Goal: Browse casually: Explore the website without a specific task or goal

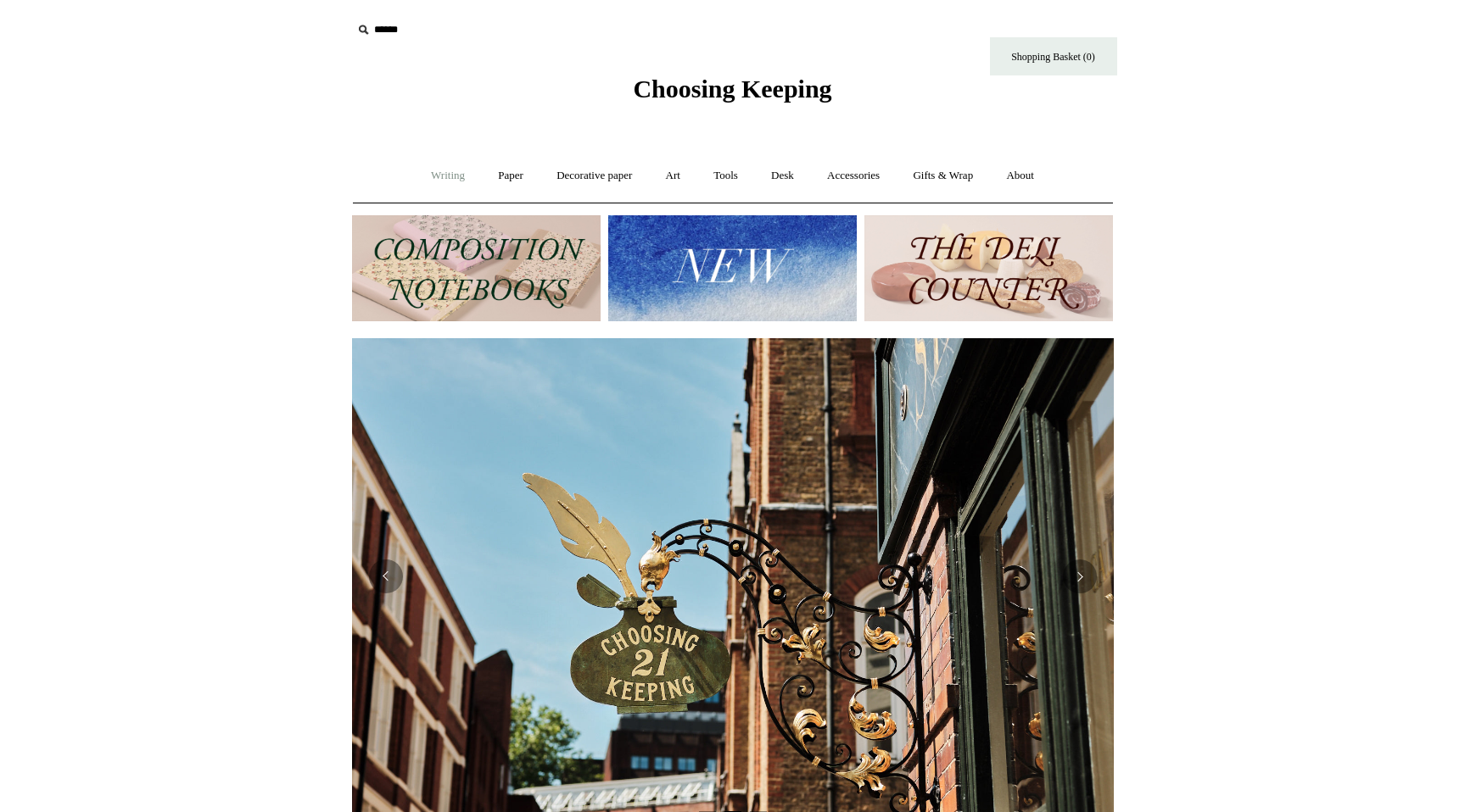
click at [450, 174] on link "Writing +" at bounding box center [447, 175] width 65 height 45
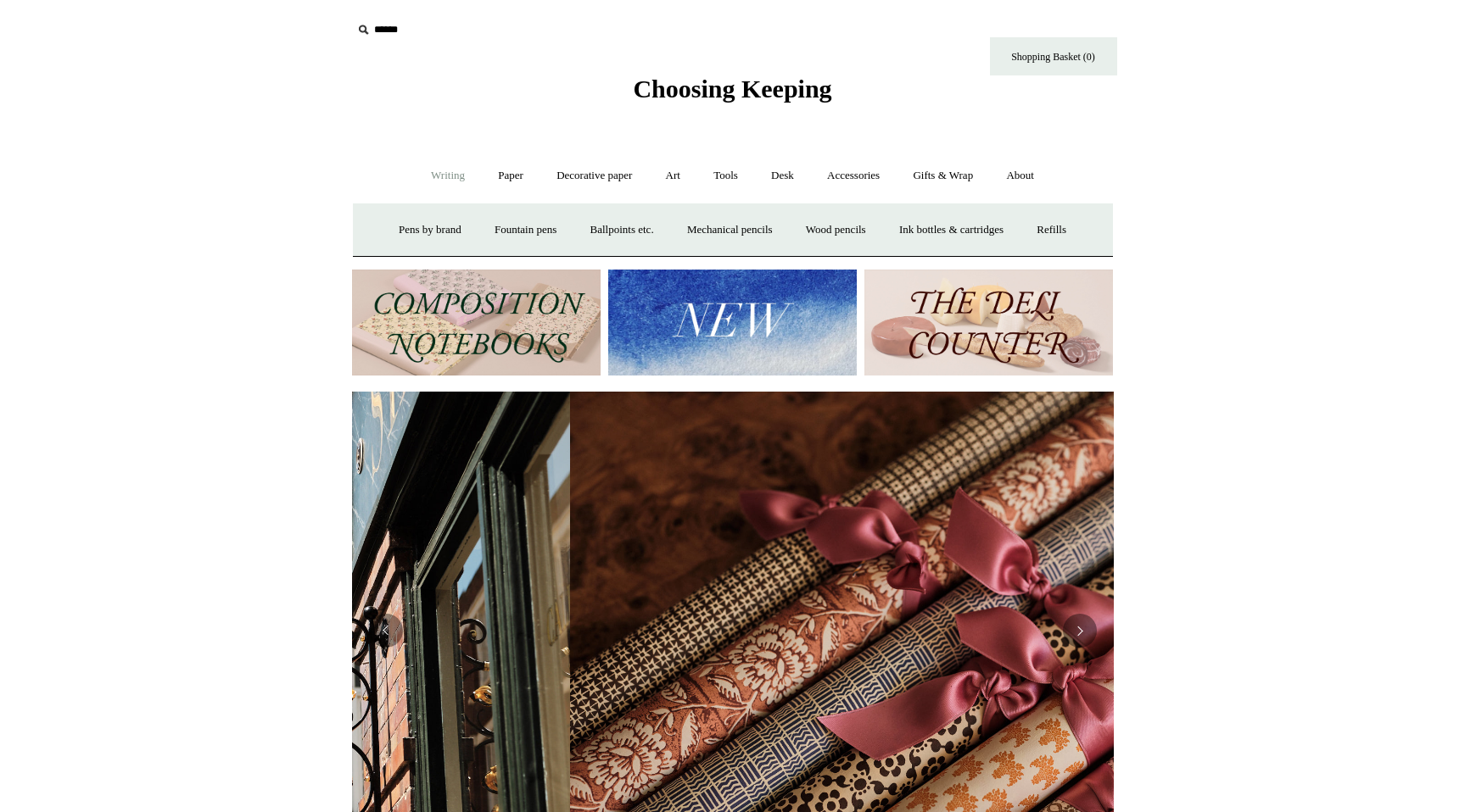
scroll to position [0, 1524]
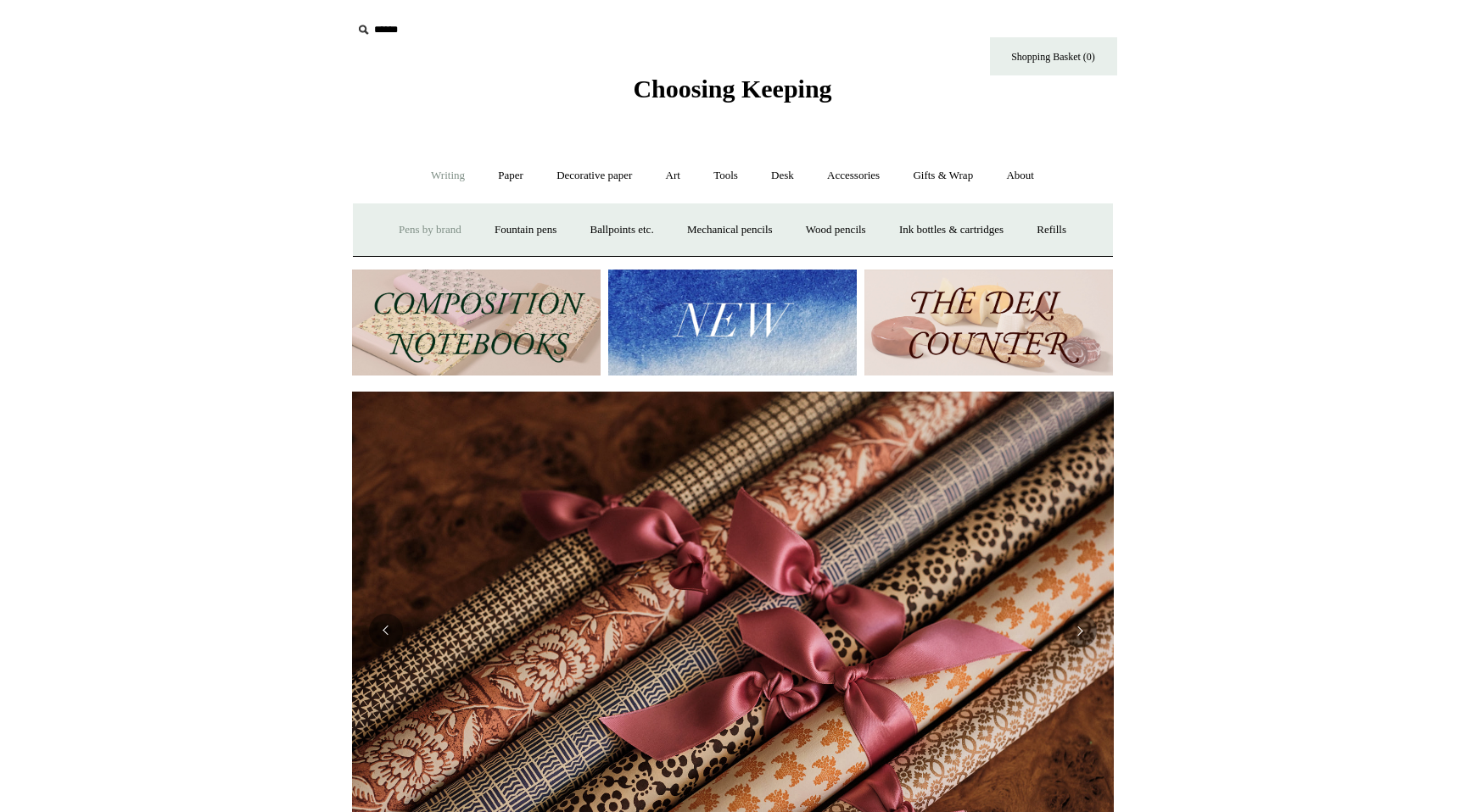
click at [424, 234] on link "Pens by brand +" at bounding box center [430, 230] width 93 height 45
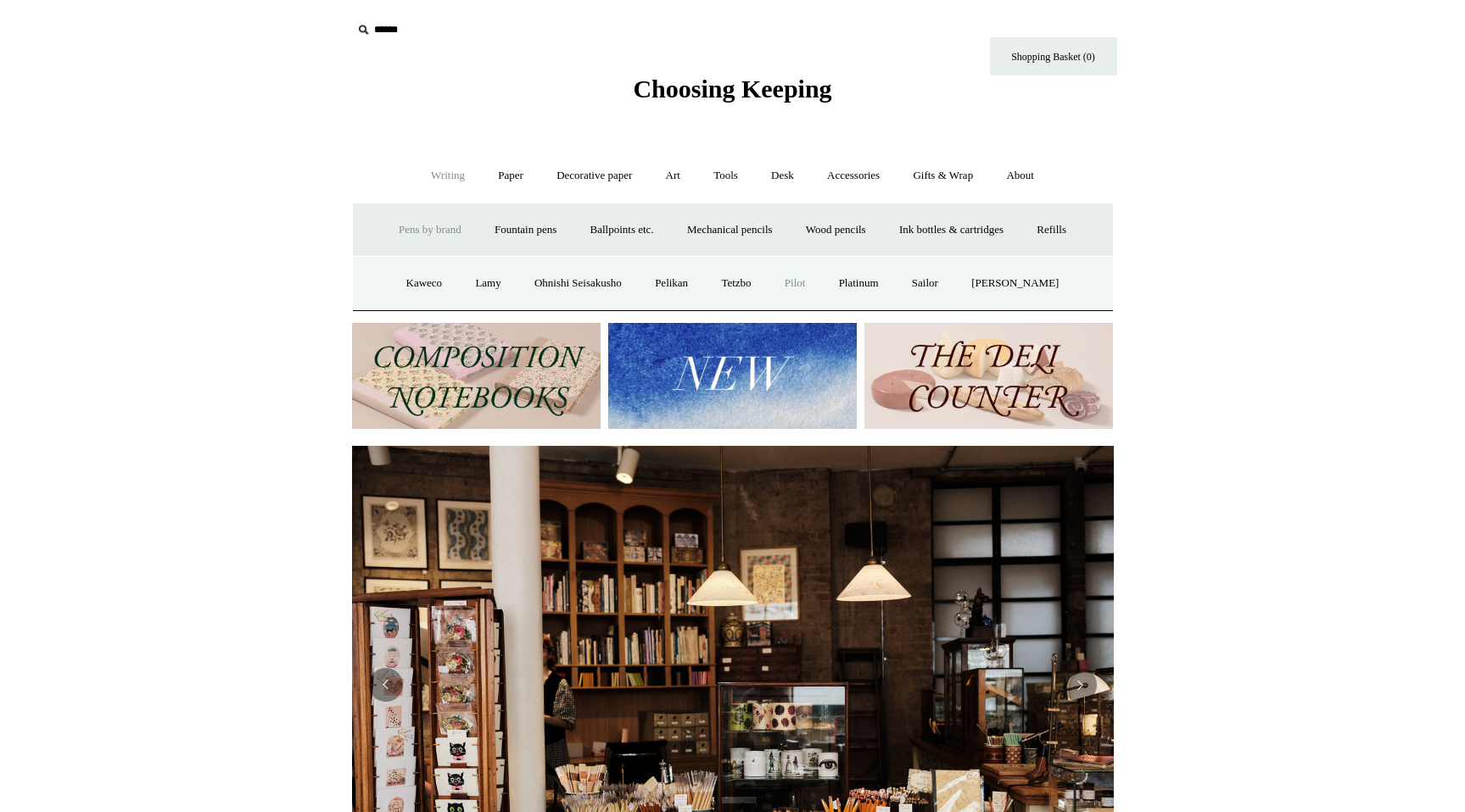
scroll to position [0, 0]
click at [581, 279] on link "Ohnishi Seisakusho" at bounding box center [578, 283] width 118 height 45
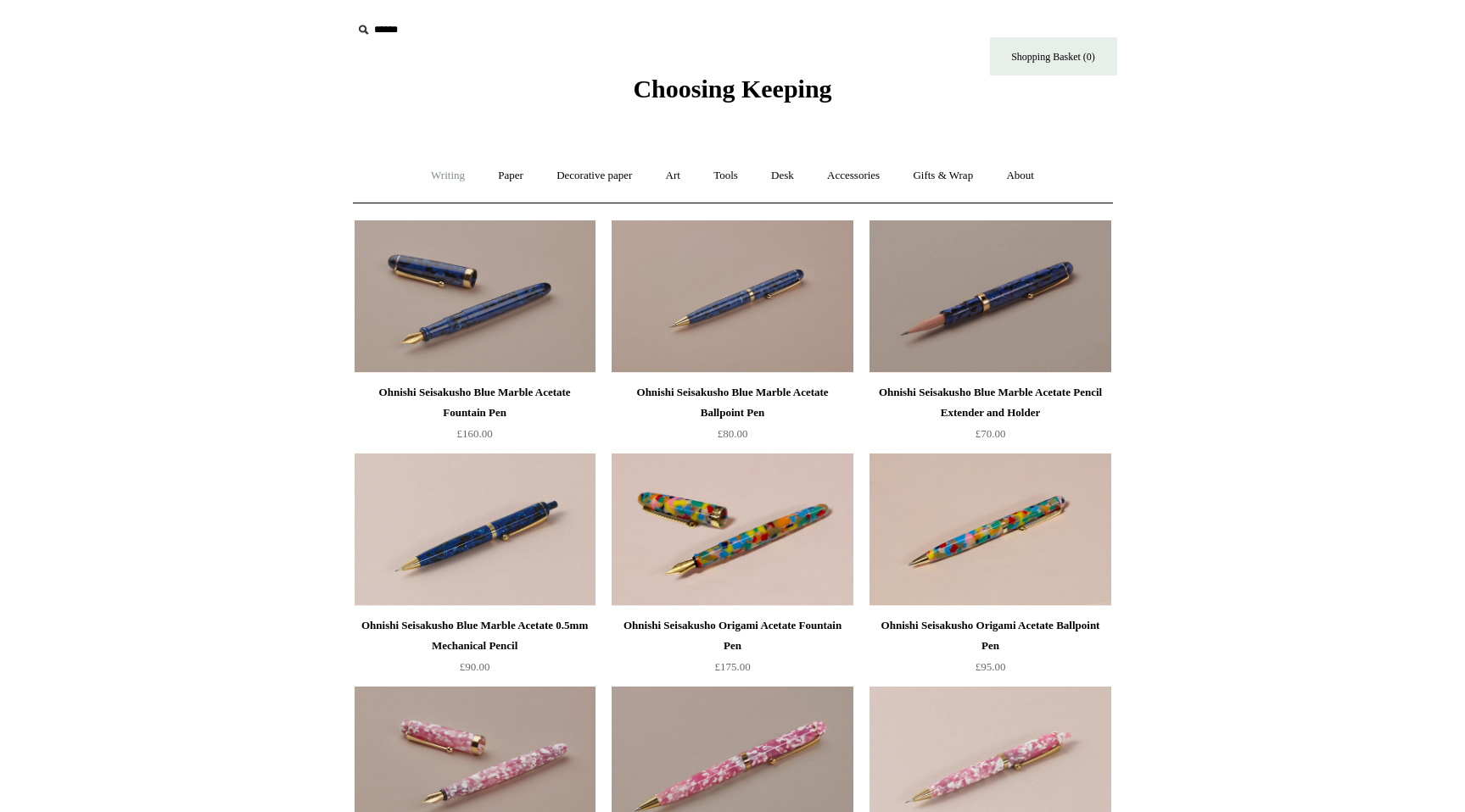
click at [427, 173] on link "Writing +" at bounding box center [447, 175] width 65 height 45
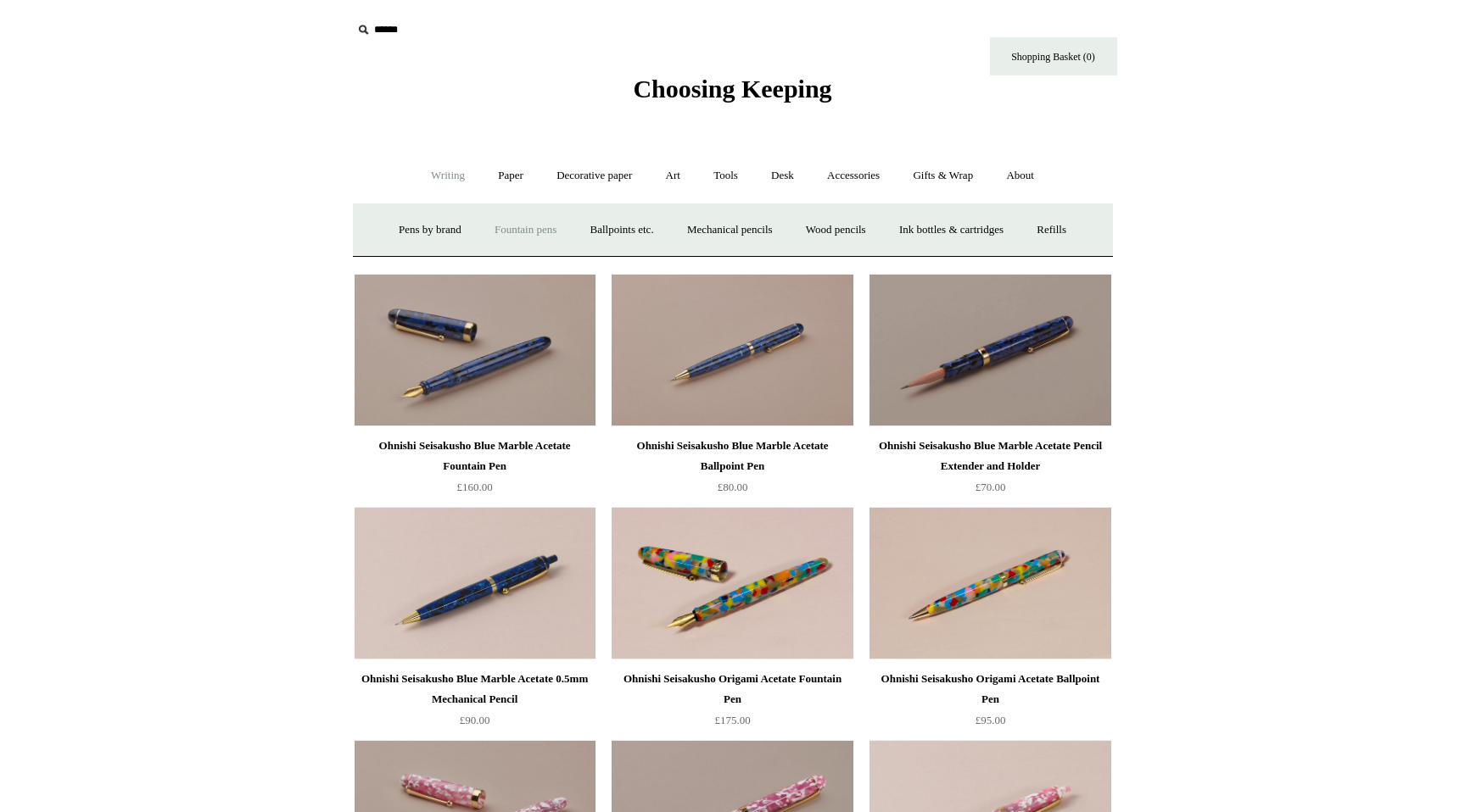
click at [522, 227] on link "Fountain pens +" at bounding box center [525, 230] width 93 height 45
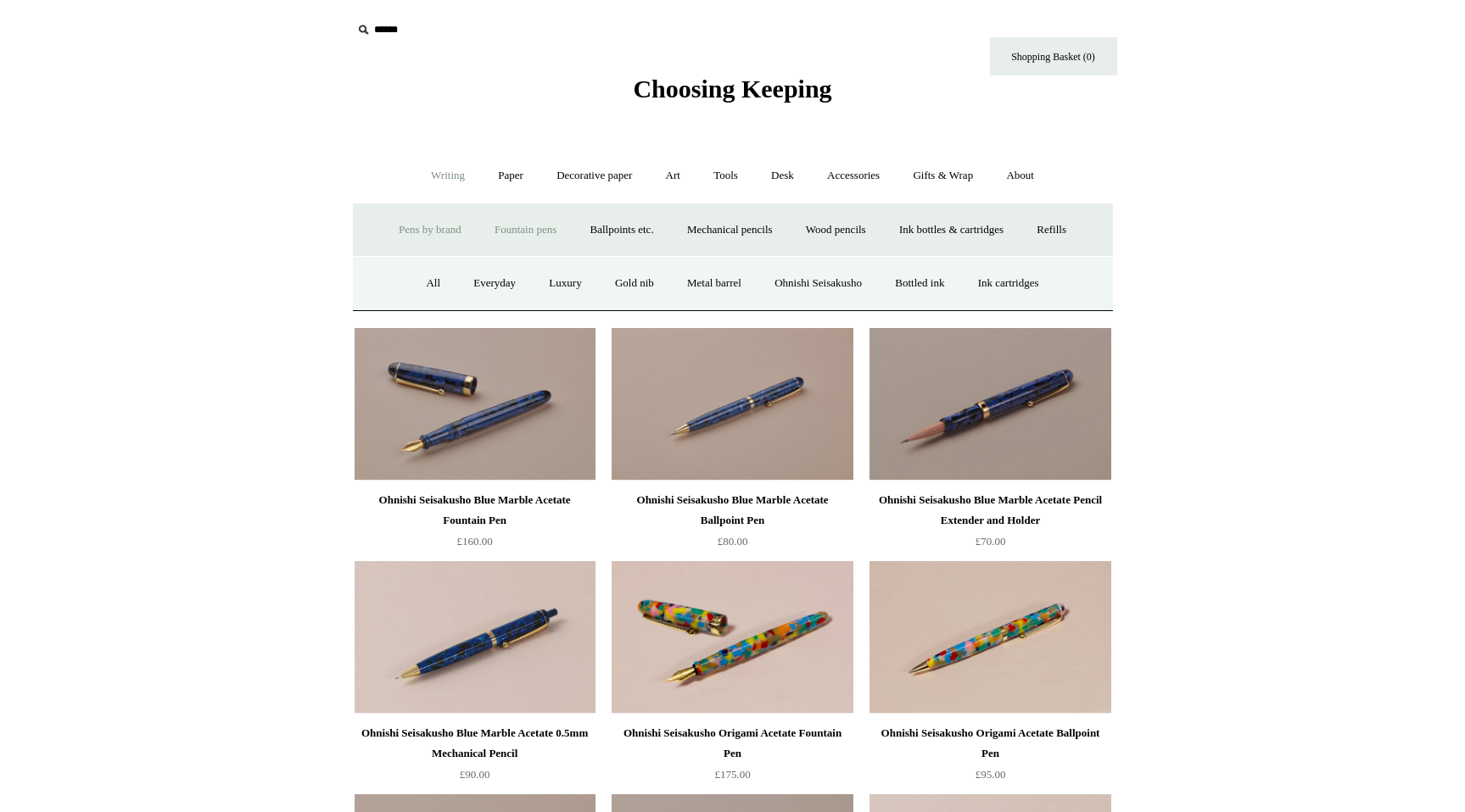
click at [408, 232] on link "Pens by brand +" at bounding box center [430, 230] width 93 height 45
click at [808, 287] on link "Pilot" at bounding box center [795, 283] width 52 height 45
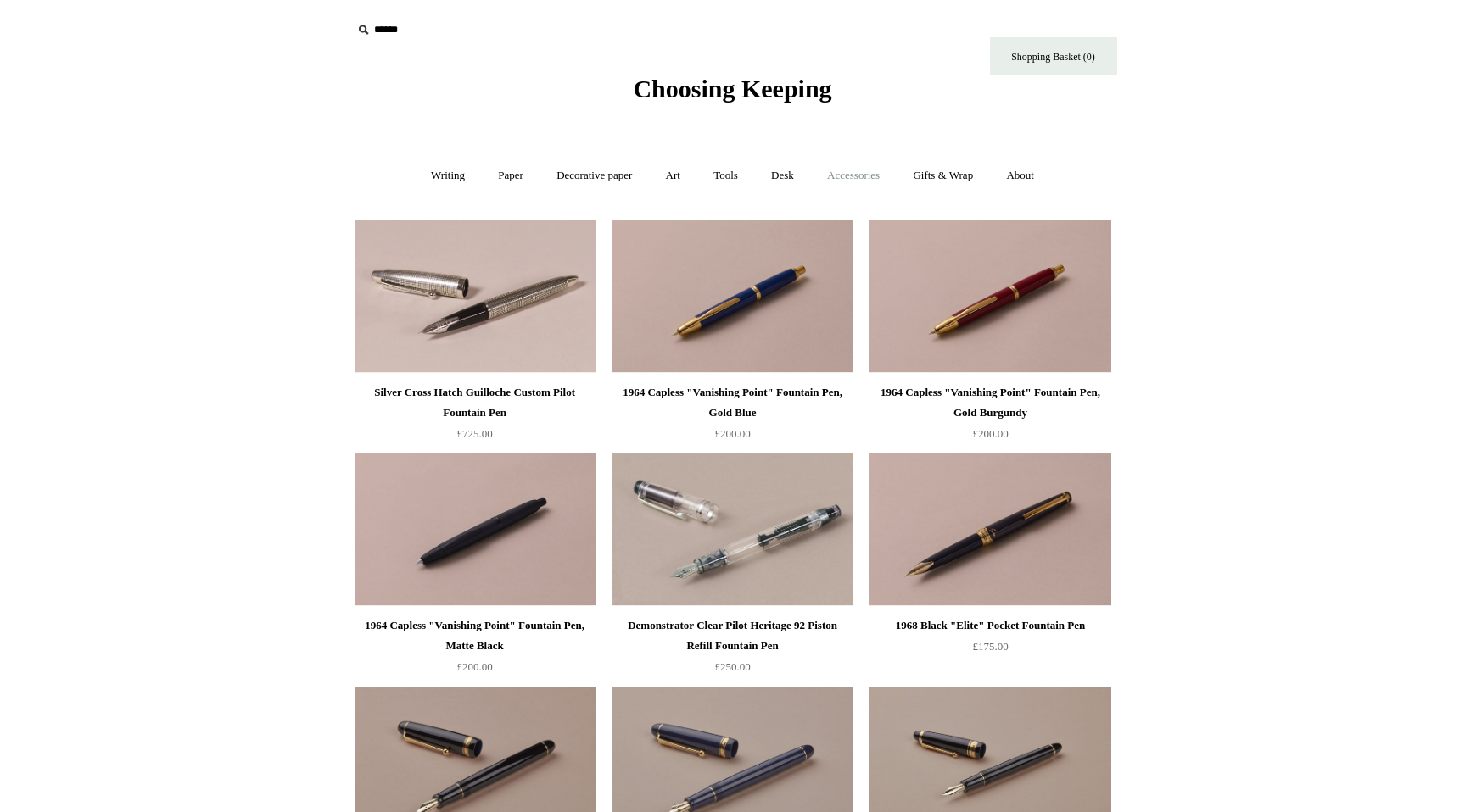
click at [869, 178] on link "Accessories +" at bounding box center [853, 175] width 83 height 45
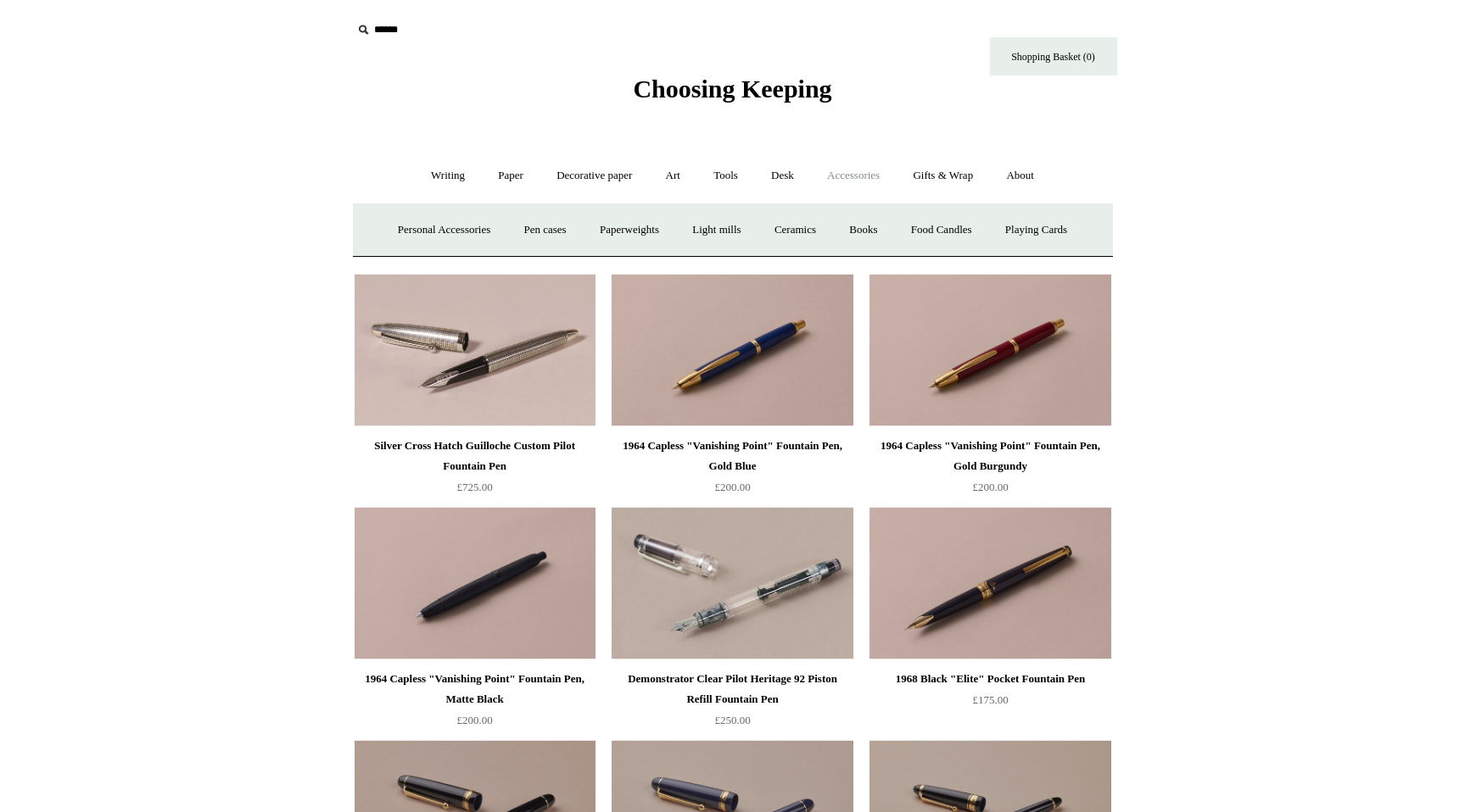
click at [757, 81] on span "Choosing Keeping" at bounding box center [732, 88] width 199 height 28
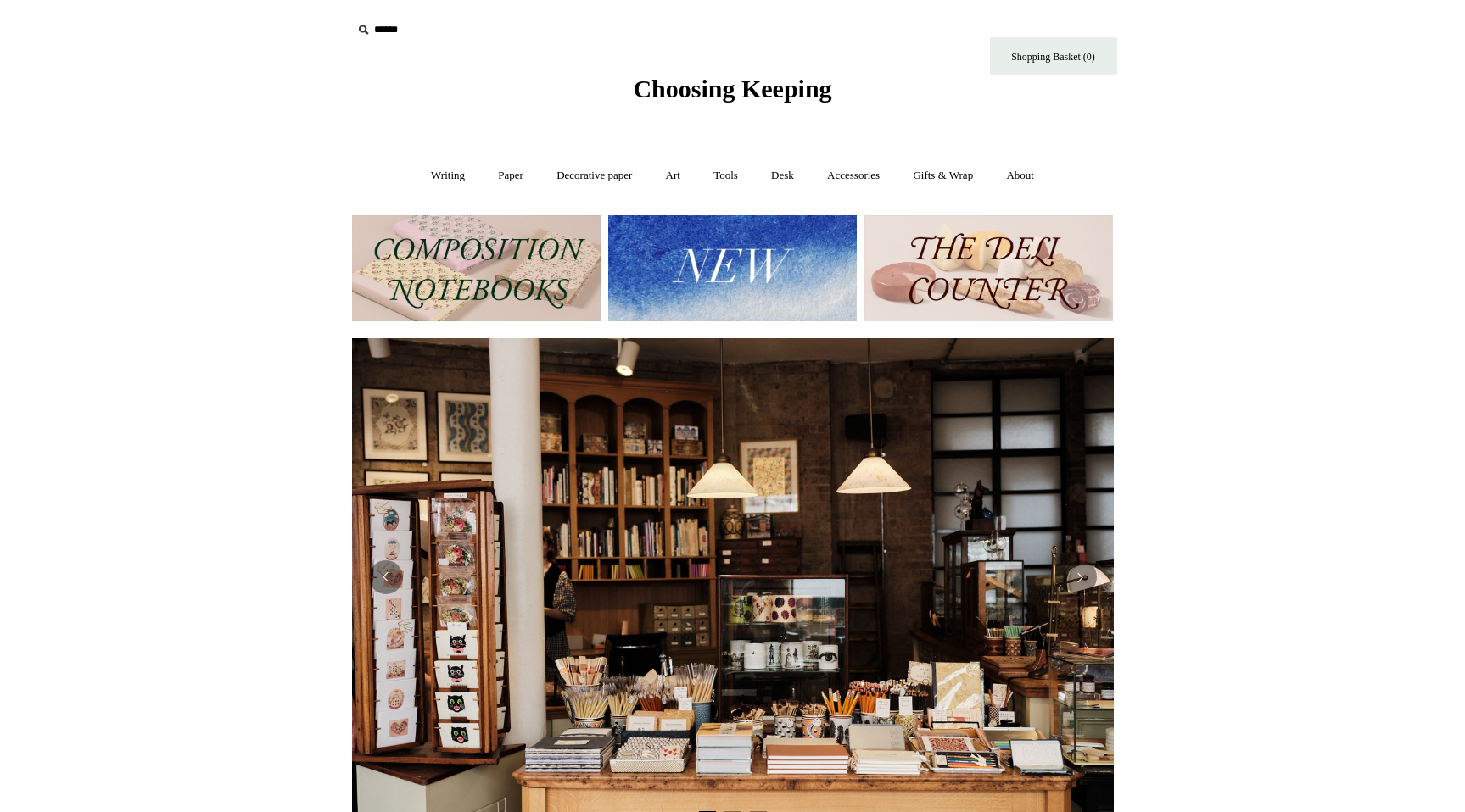
click at [394, 297] on img at bounding box center [476, 269] width 249 height 106
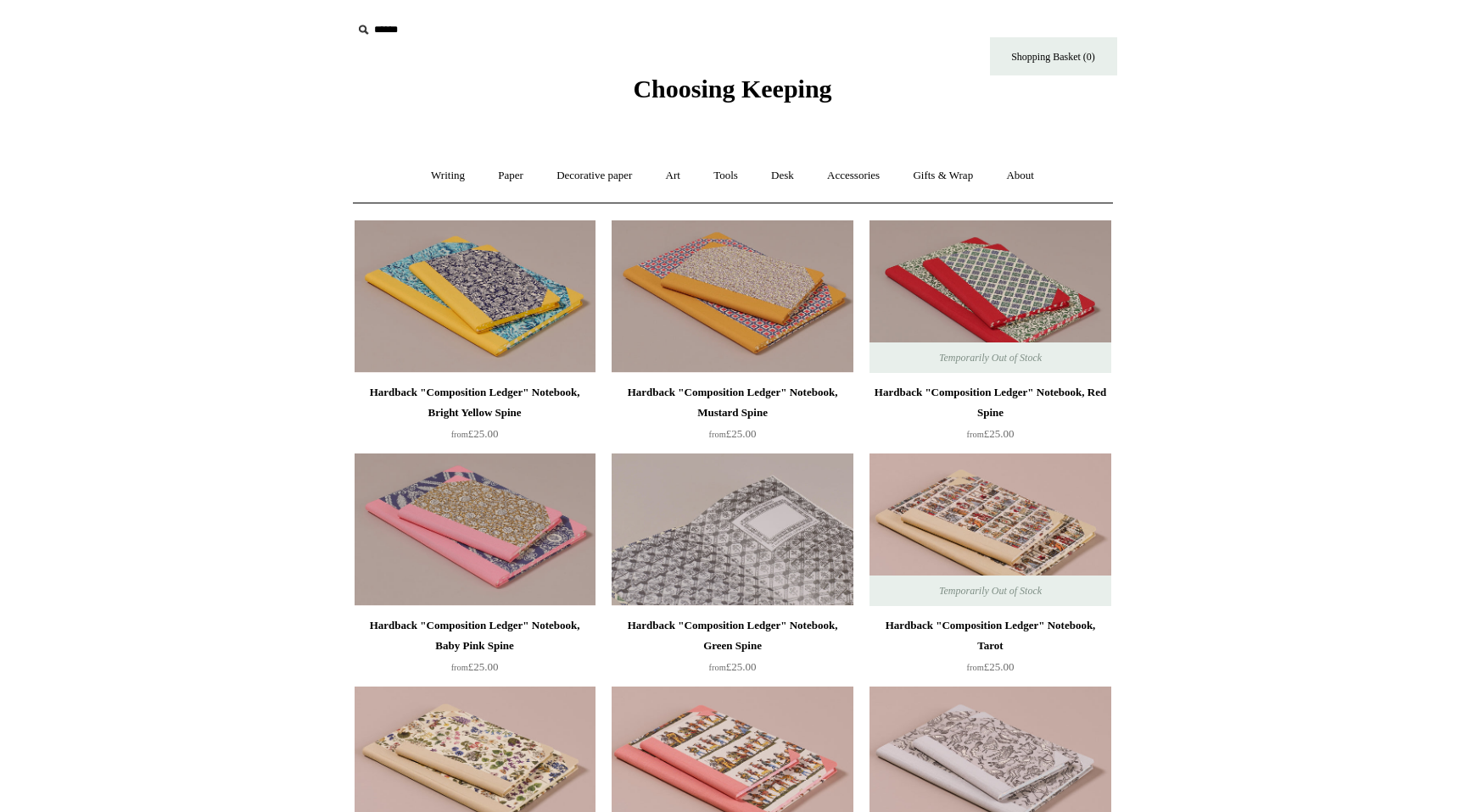
click at [733, 474] on img at bounding box center [732, 530] width 241 height 152
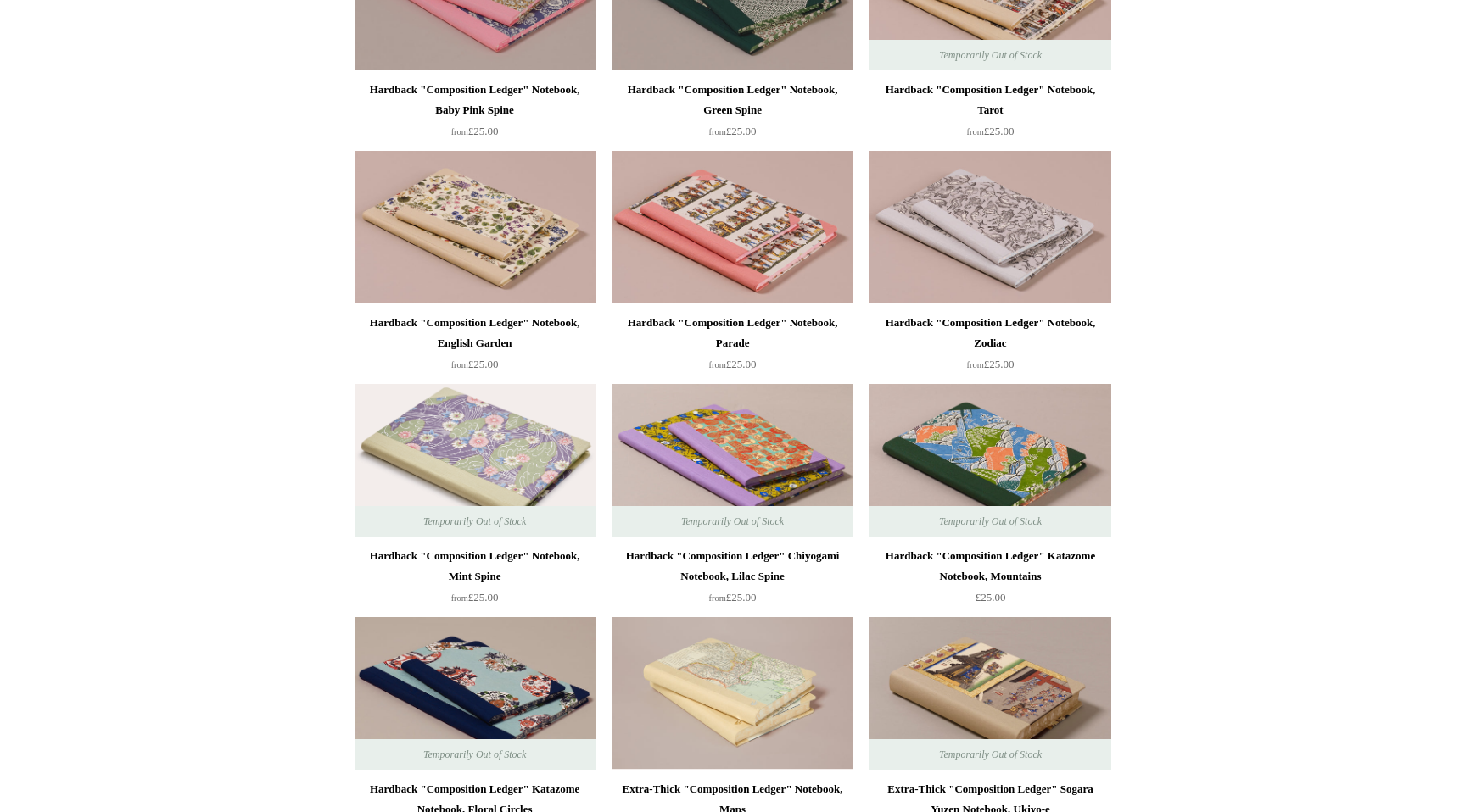
scroll to position [605, 0]
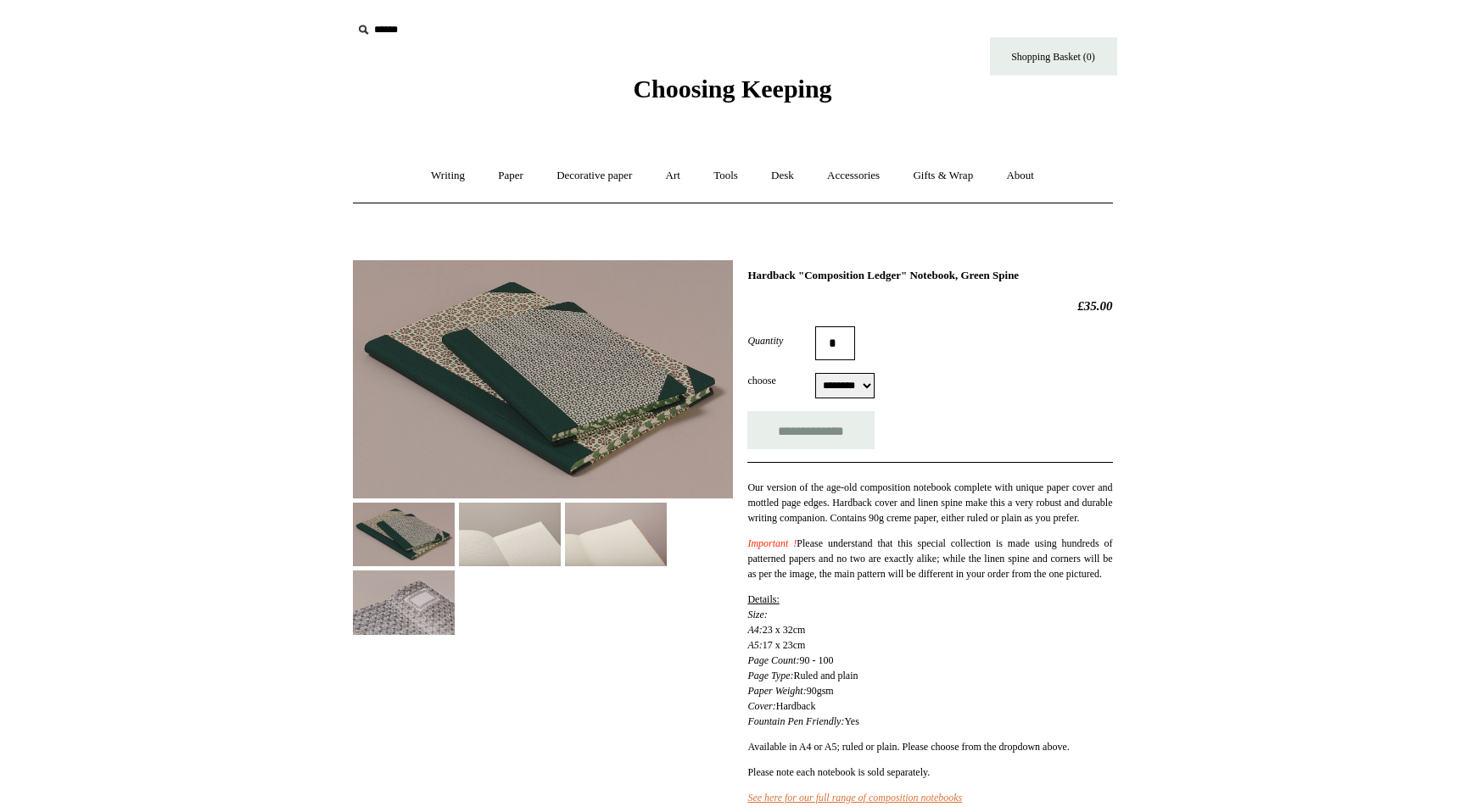
select select "********"
click at [478, 527] on img at bounding box center [510, 535] width 102 height 64
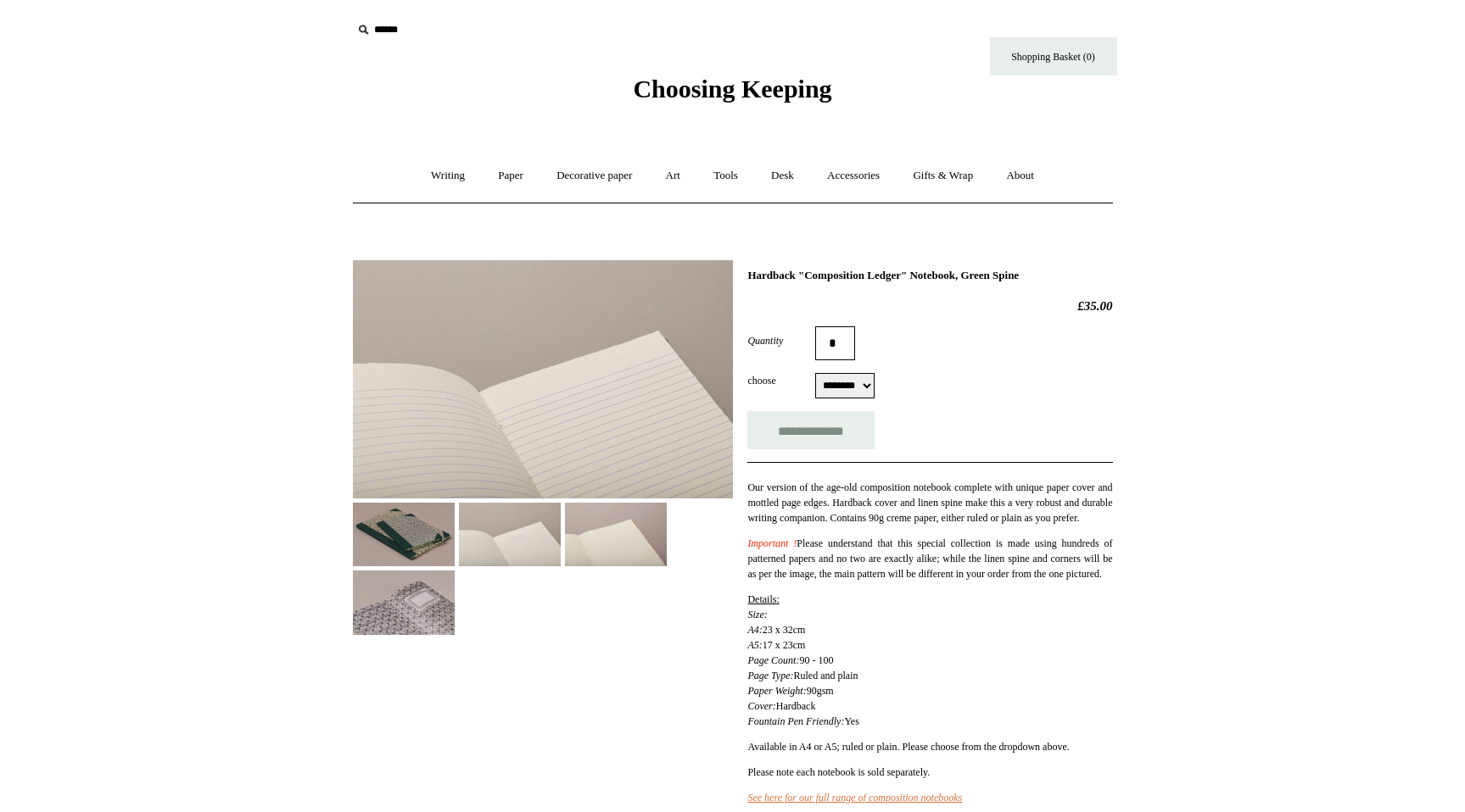
click at [641, 539] on img at bounding box center [616, 535] width 102 height 64
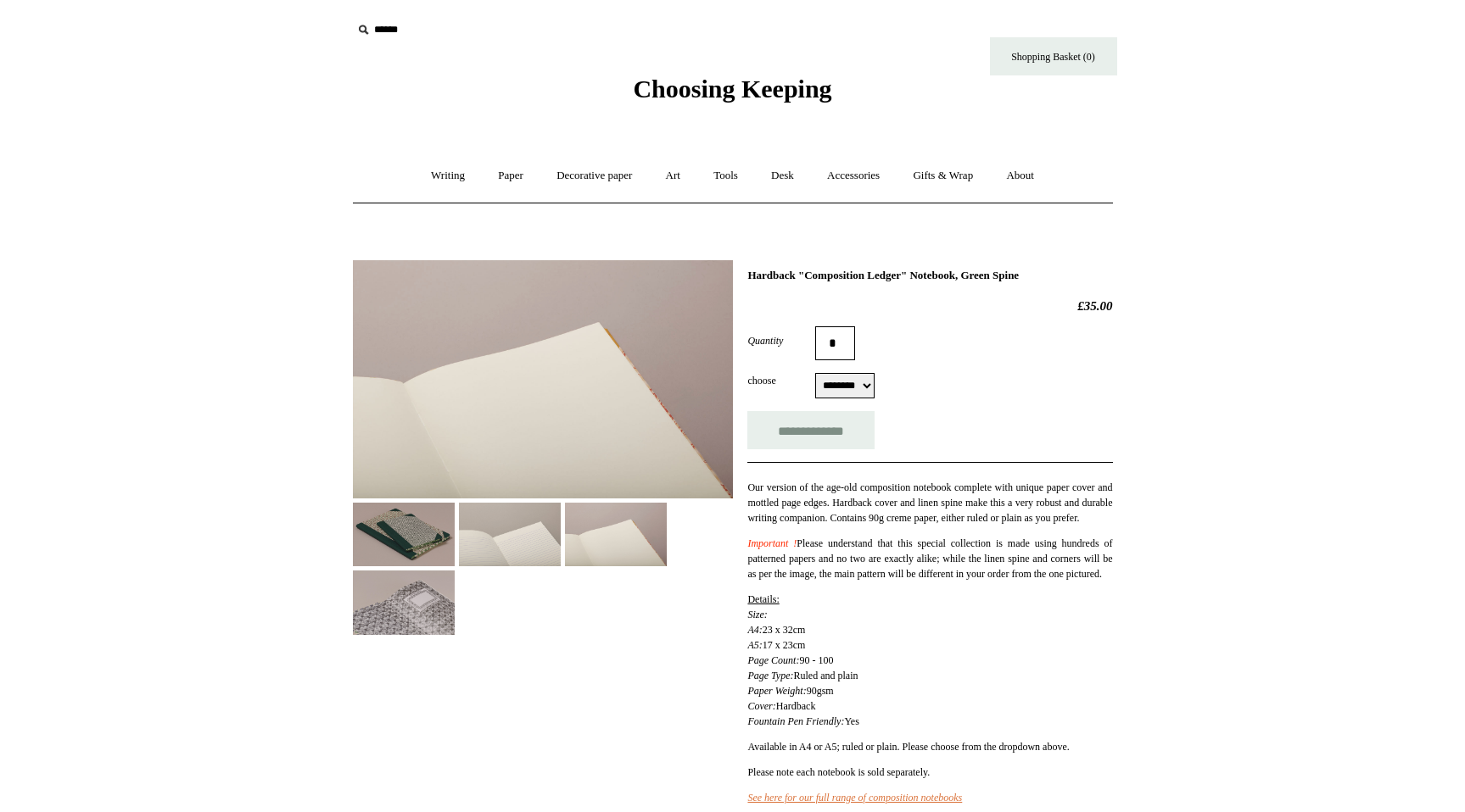
click at [398, 619] on img at bounding box center [404, 602] width 102 height 64
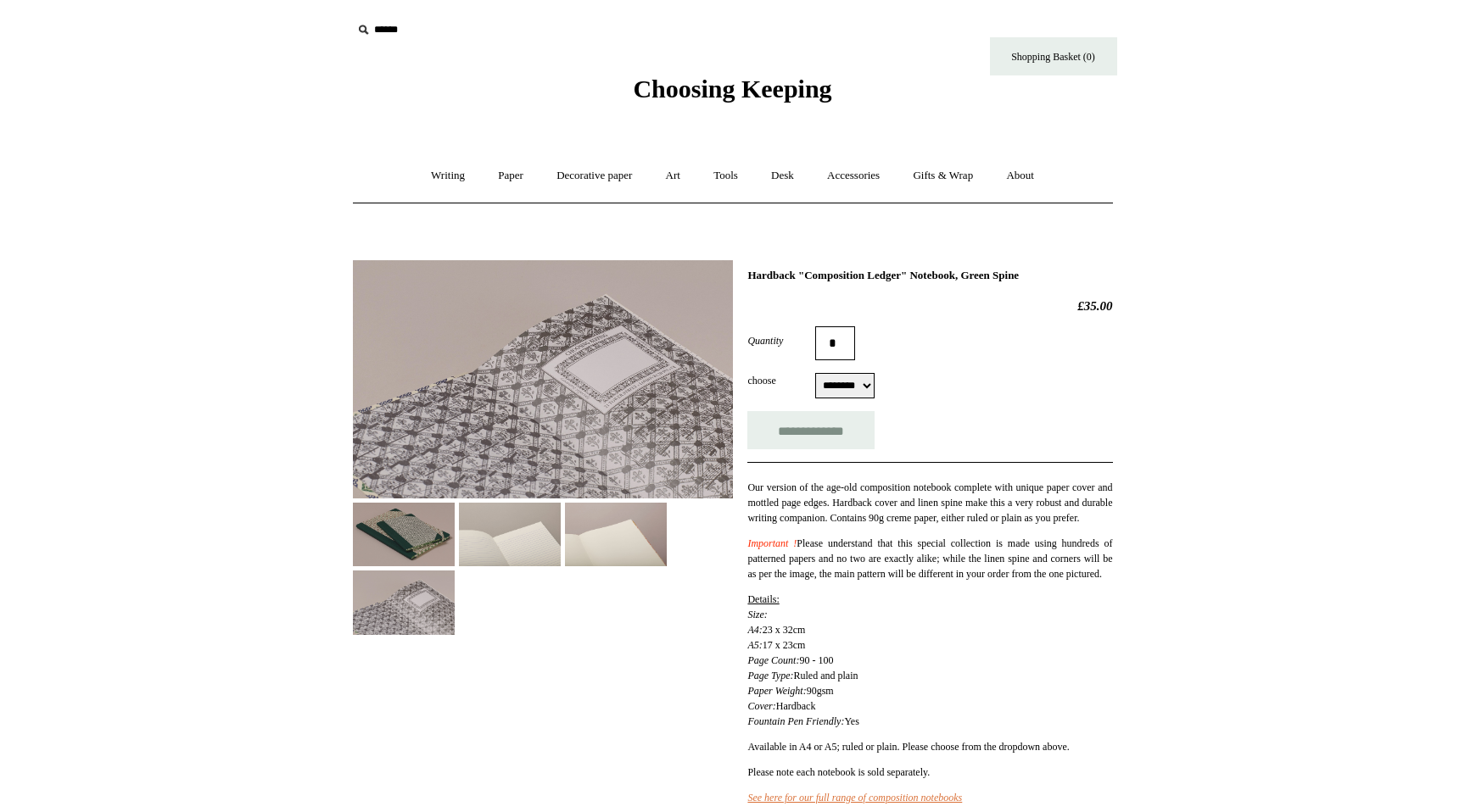
click at [408, 536] on img at bounding box center [404, 535] width 102 height 64
